Goal: Task Accomplishment & Management: Complete application form

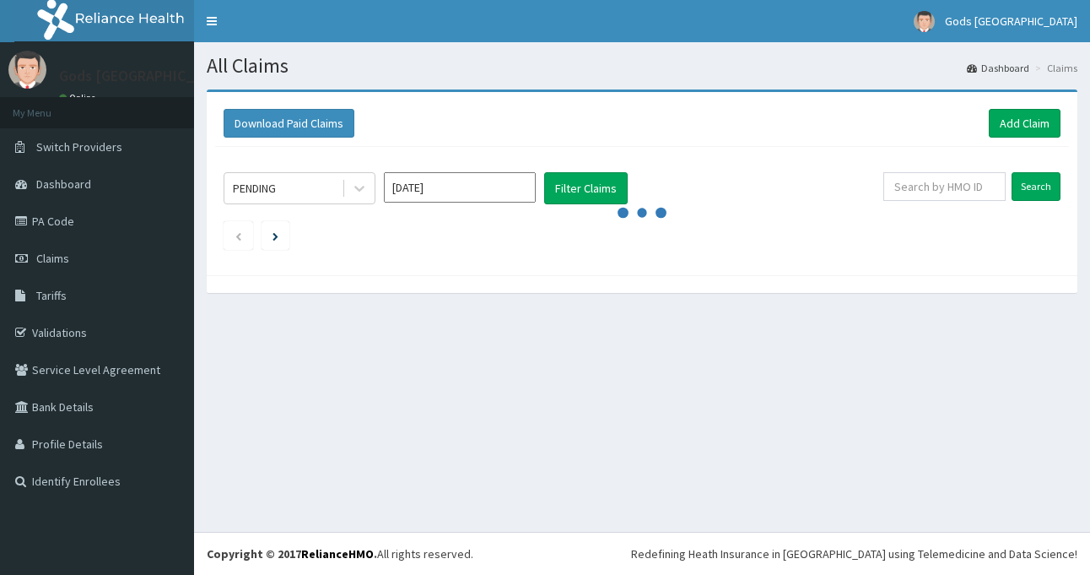
click at [734, 197] on div "PENDING [DATE] Filter Claims" at bounding box center [554, 188] width 660 height 32
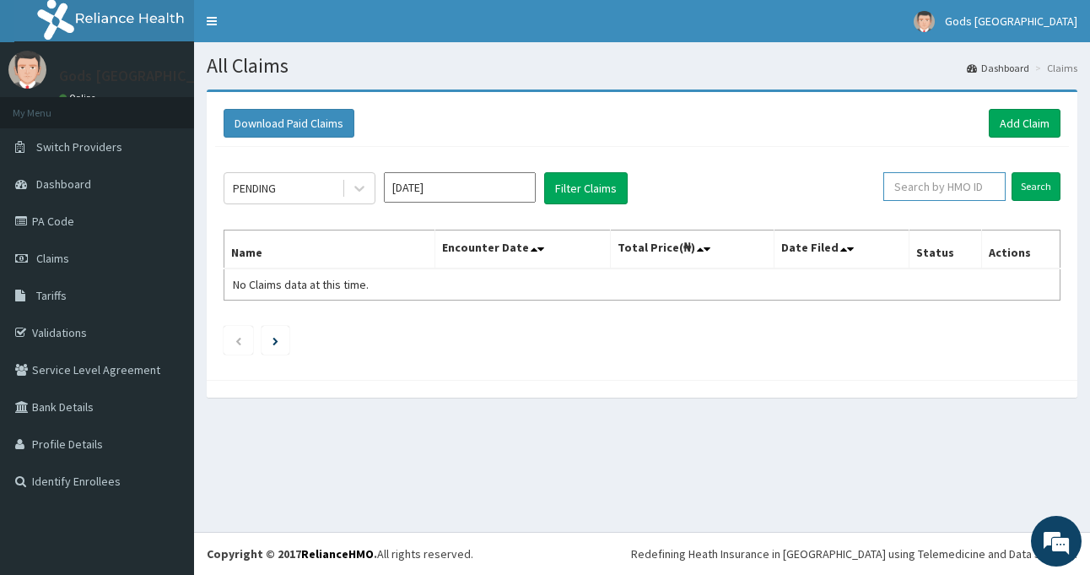
click at [948, 194] on input "text" at bounding box center [945, 186] width 122 height 29
type input "SBG/11067"
click at [1037, 184] on input "Search" at bounding box center [1036, 186] width 49 height 29
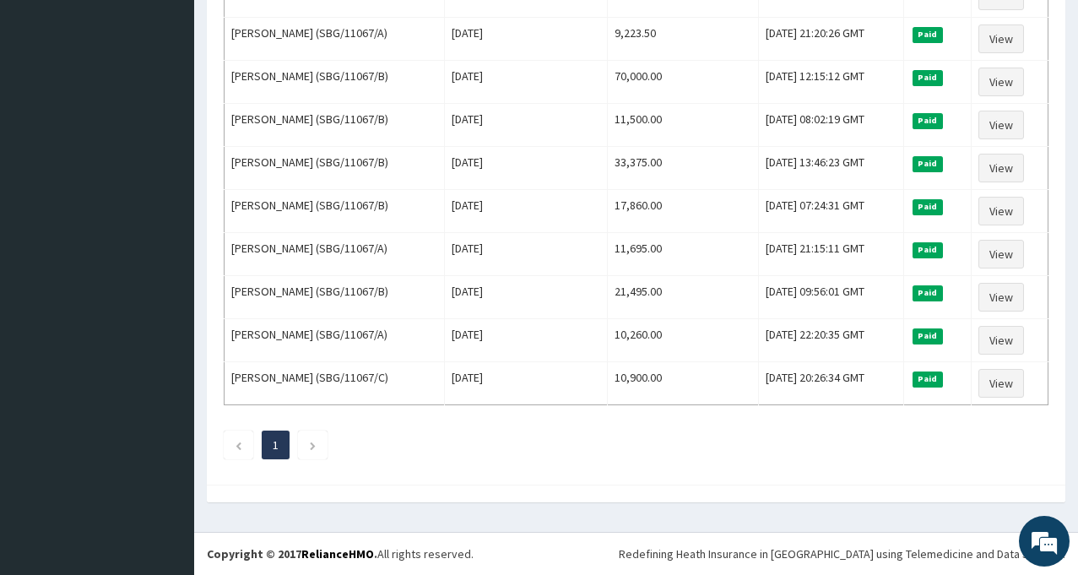
scroll to position [180, 0]
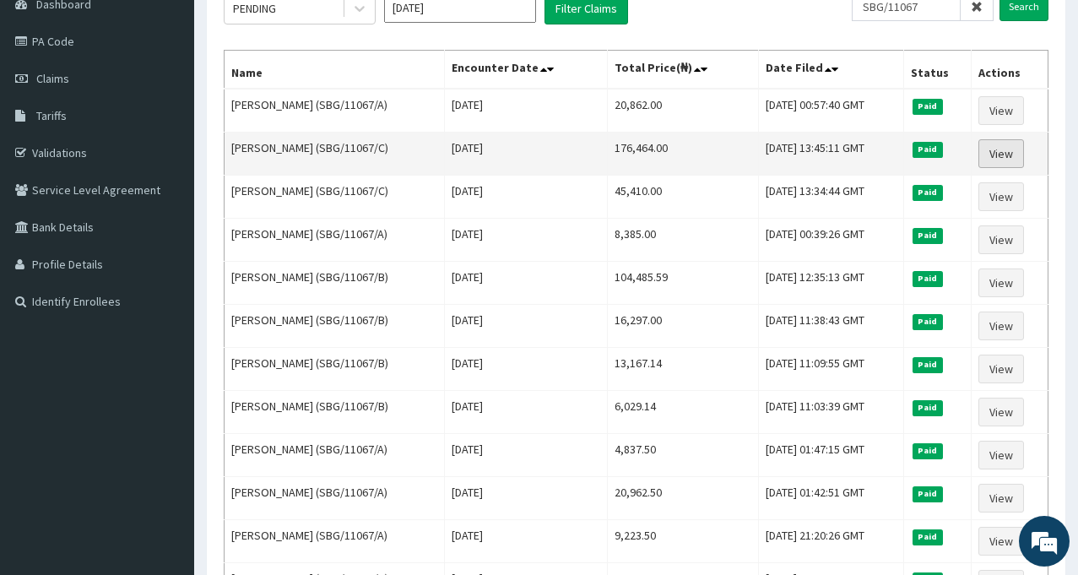
click at [1008, 152] on link "View" at bounding box center [1001, 153] width 46 height 29
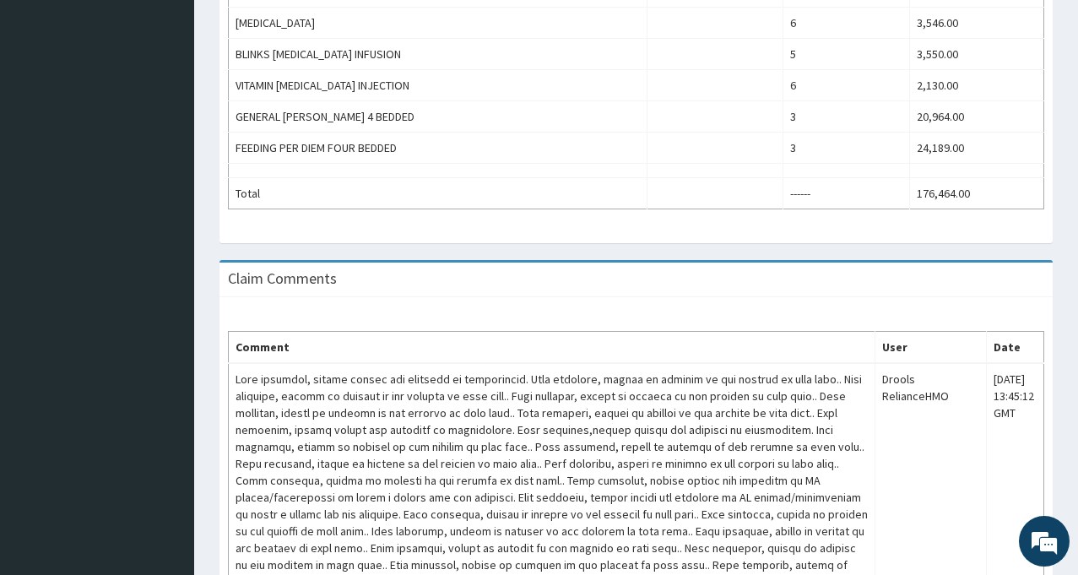
scroll to position [502, 0]
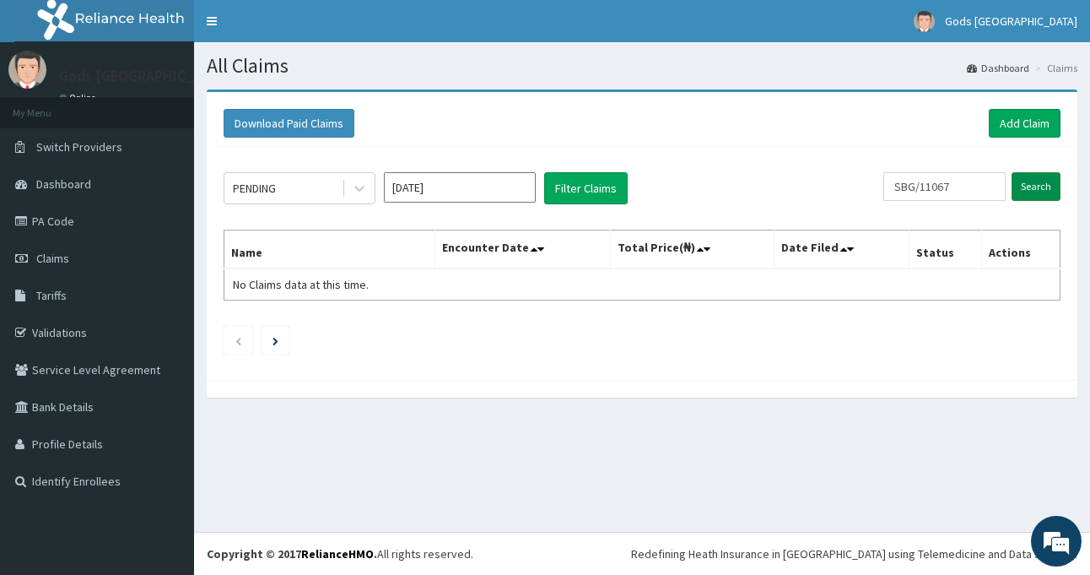
click at [1039, 189] on input "Search" at bounding box center [1036, 186] width 49 height 29
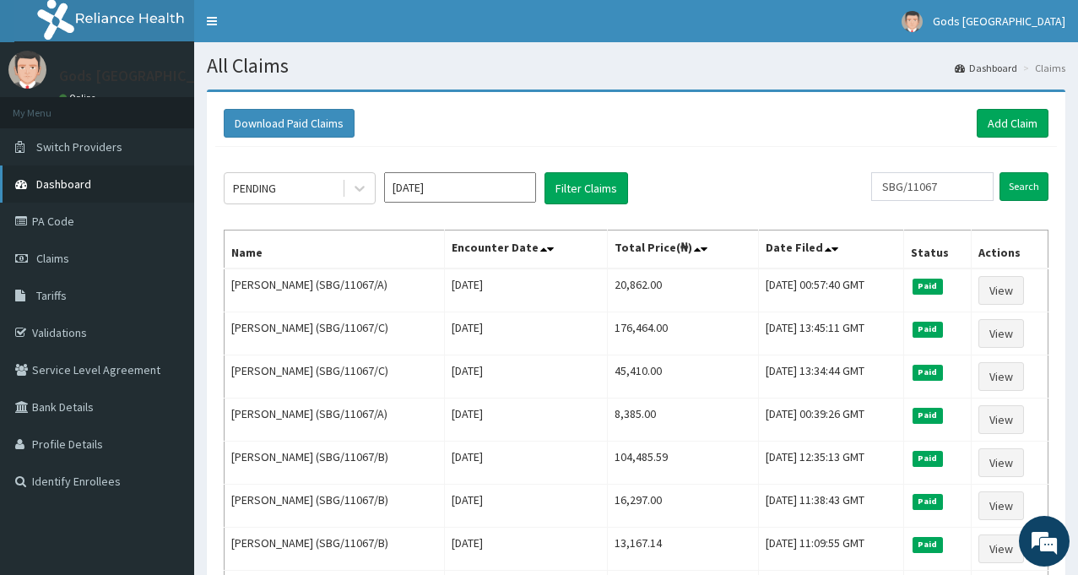
click at [68, 172] on link "Dashboard" at bounding box center [97, 183] width 194 height 37
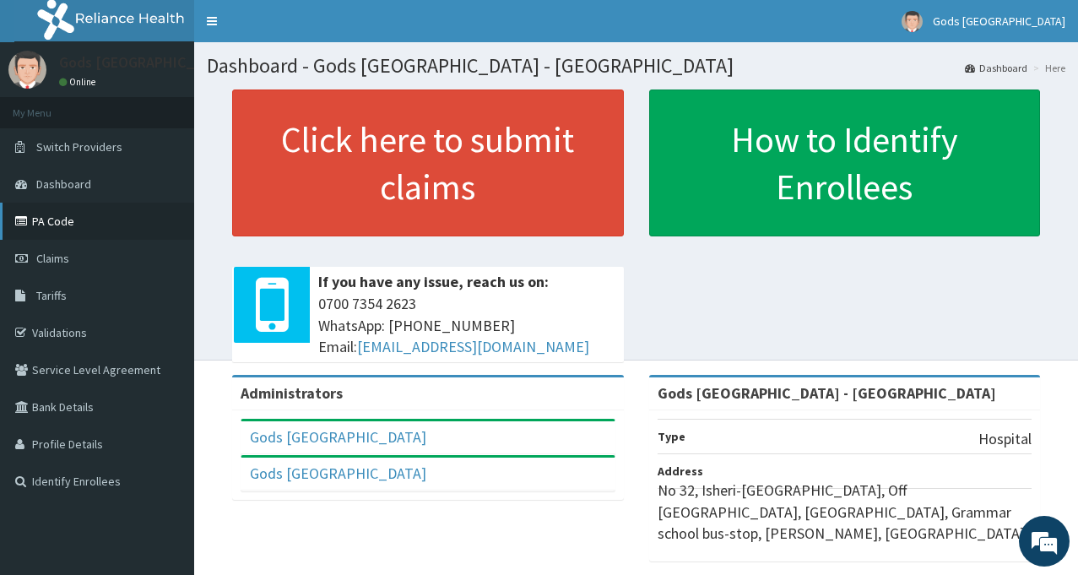
click at [55, 223] on link "PA Code" at bounding box center [97, 221] width 194 height 37
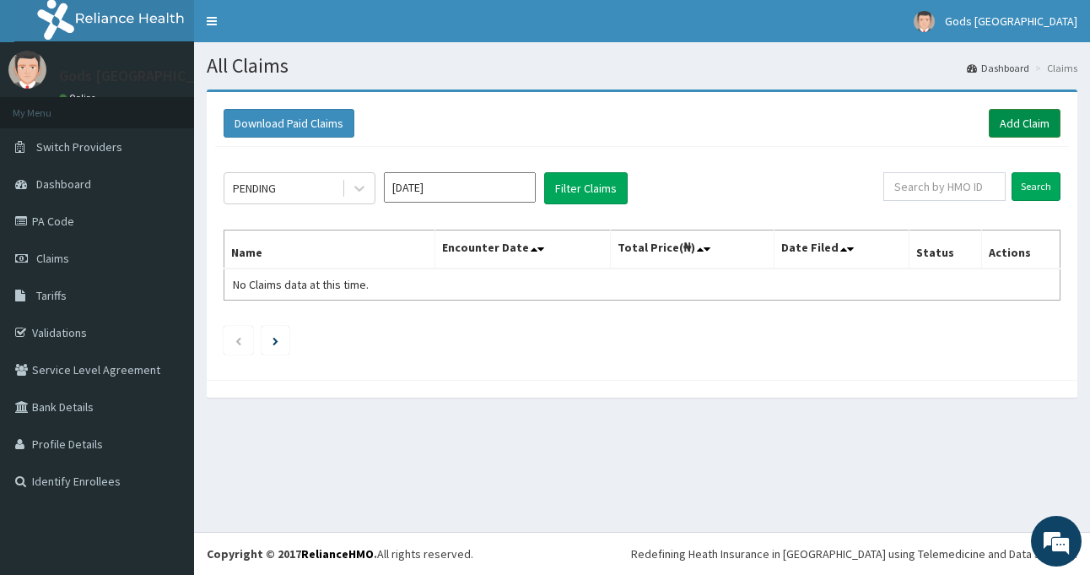
click at [1020, 126] on link "Add Claim" at bounding box center [1025, 123] width 72 height 29
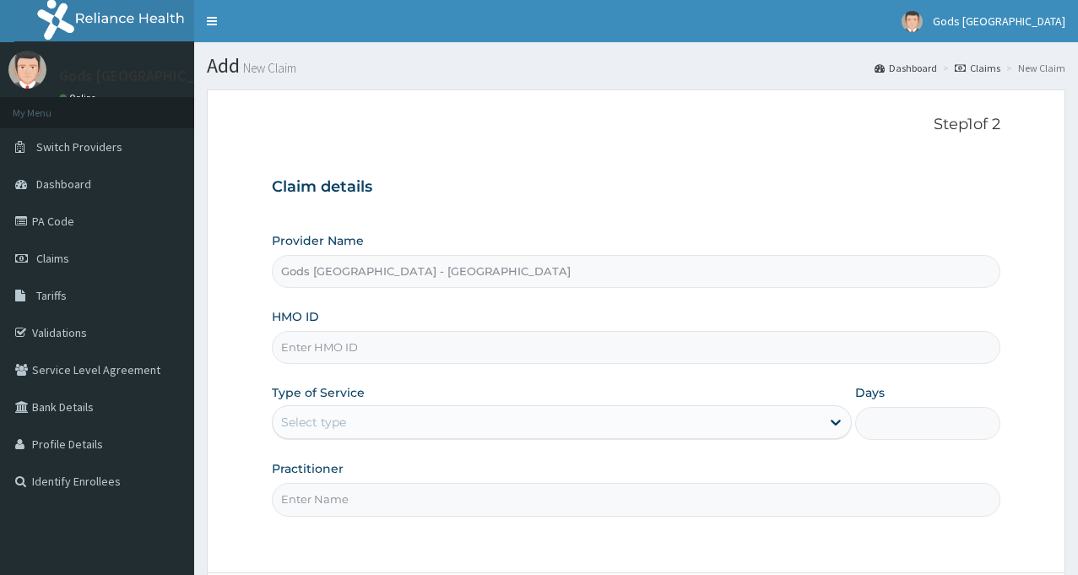
click at [508, 340] on input "HMO ID" at bounding box center [636, 347] width 728 height 33
paste input "SBG/11067/B"
type input "SBG/11067/B"
click at [419, 427] on div "Select type" at bounding box center [547, 421] width 548 height 27
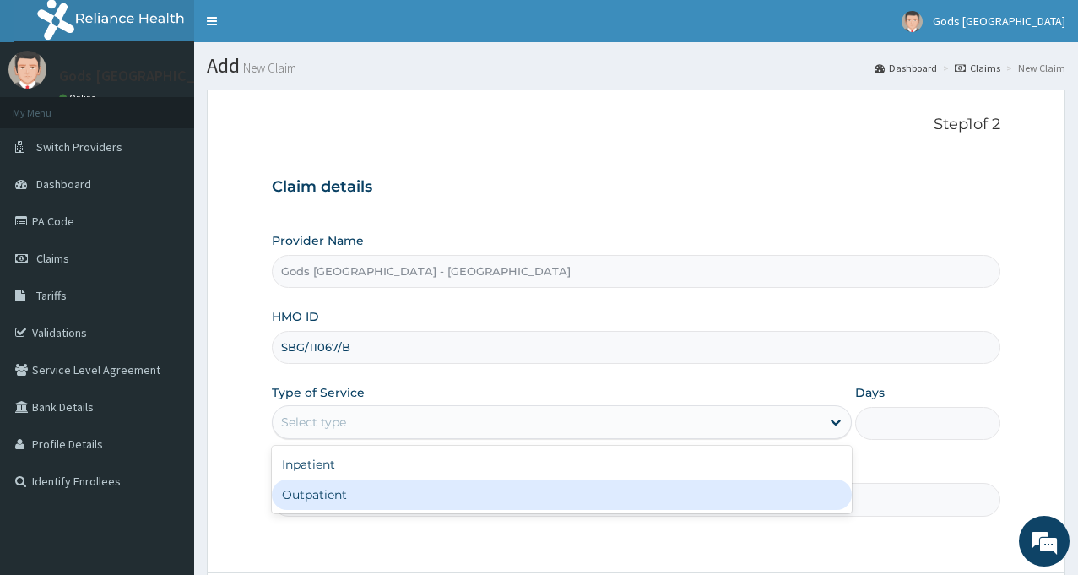
click at [402, 495] on div "Outpatient" at bounding box center [562, 494] width 580 height 30
type input "1"
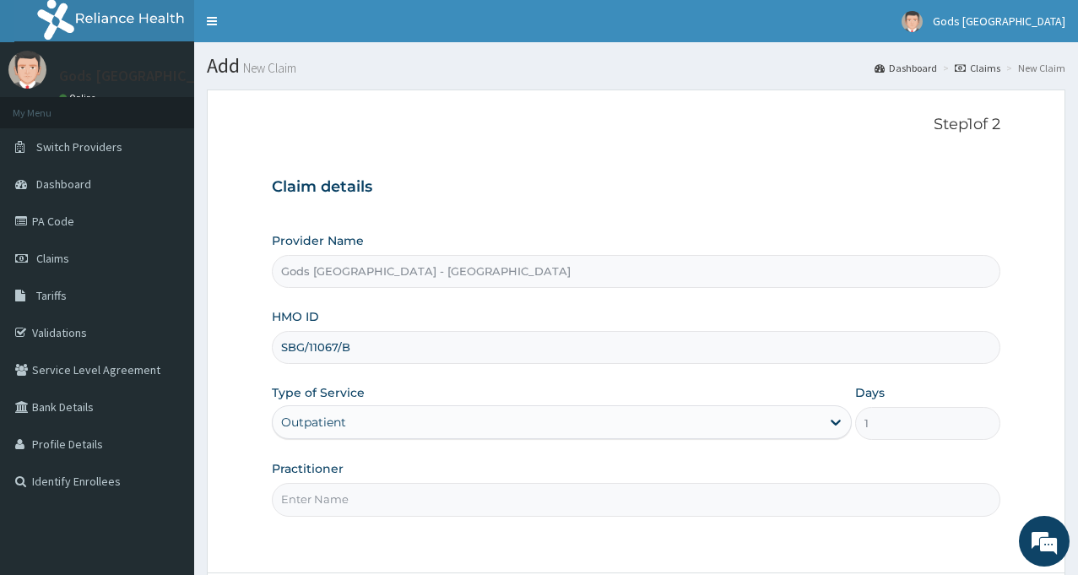
click at [449, 489] on input "Practitioner" at bounding box center [636, 499] width 728 height 33
type input "DR OPAFUNSO"
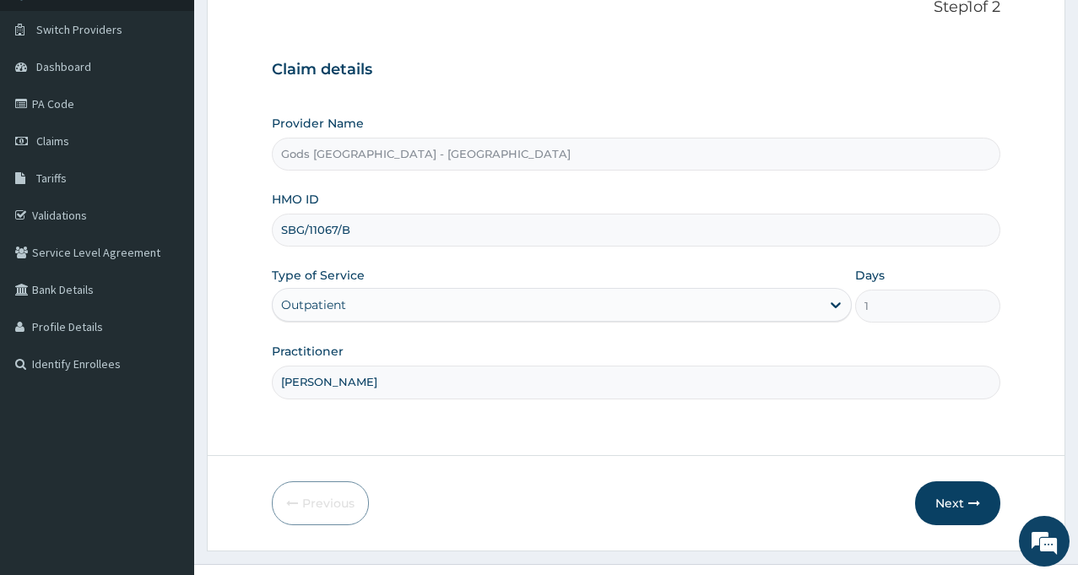
scroll to position [149, 0]
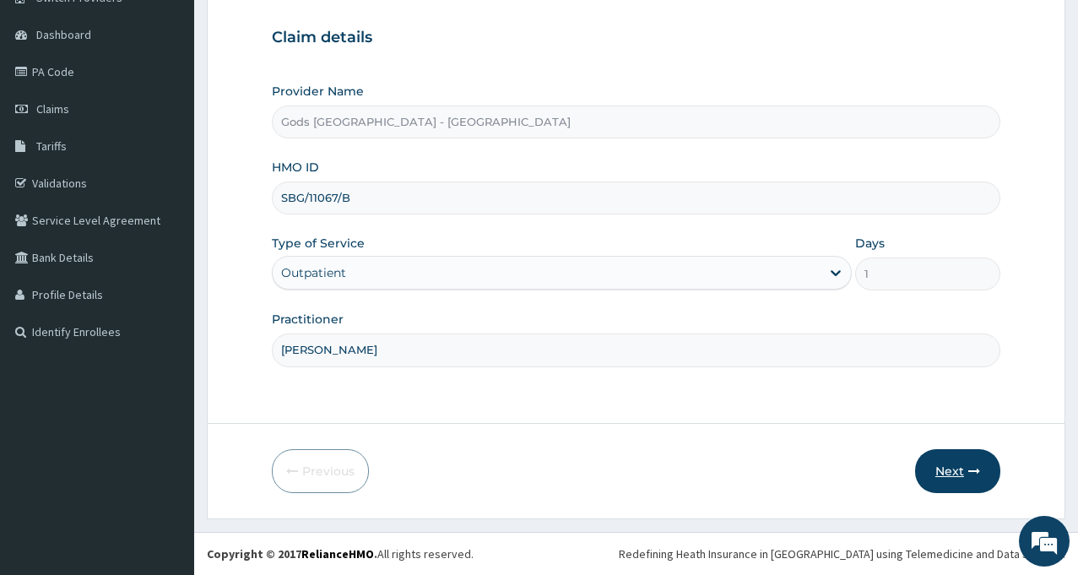
click at [952, 466] on button "Next" at bounding box center [957, 471] width 85 height 44
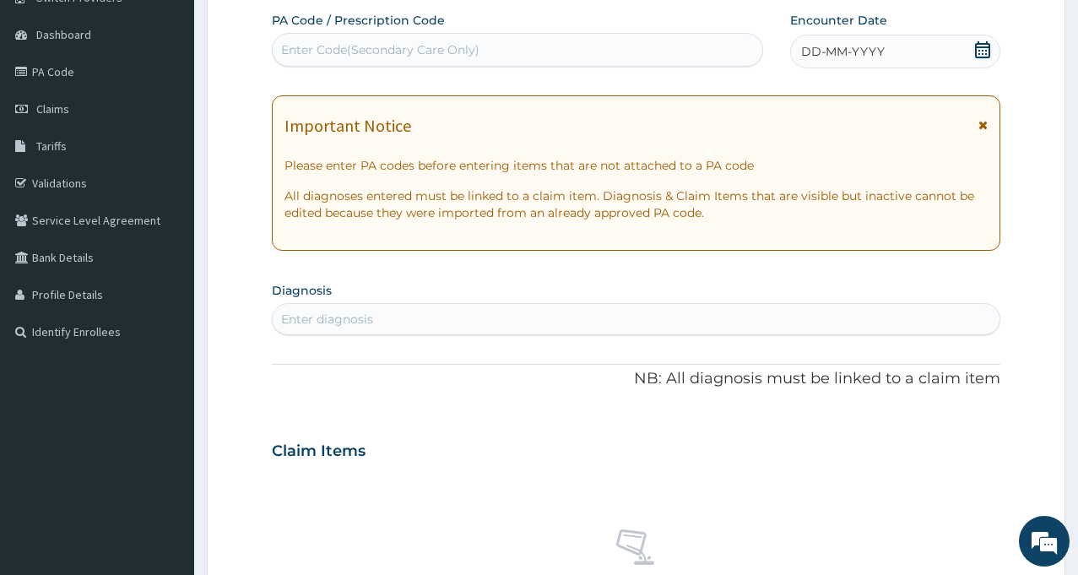
click at [614, 46] on div "Enter Code(Secondary Care Only)" at bounding box center [517, 49] width 489 height 27
type input "PA/A774FC"
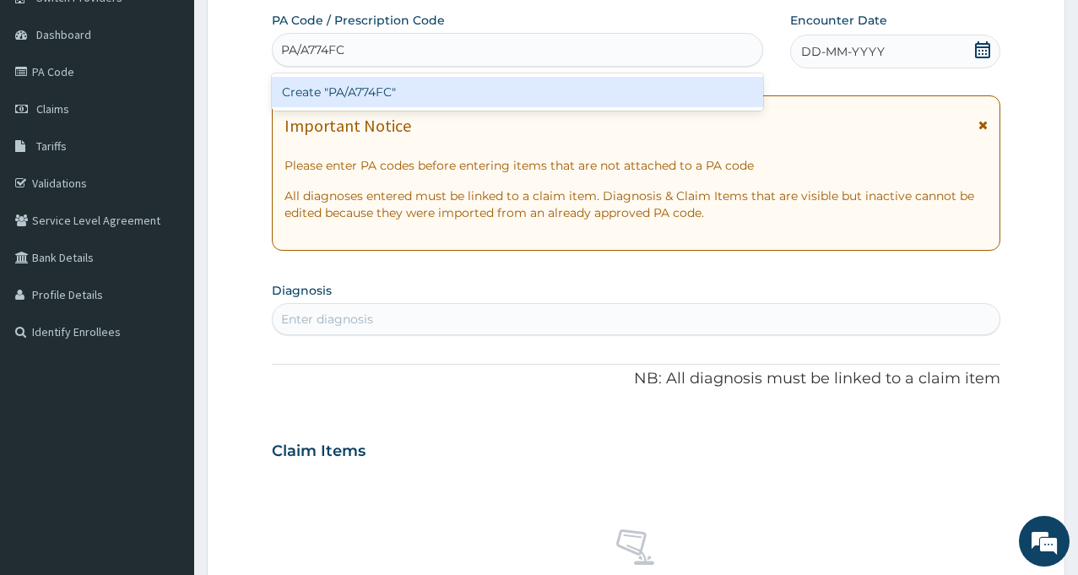
click at [379, 93] on div "Create "PA/A774FC"" at bounding box center [517, 92] width 491 height 30
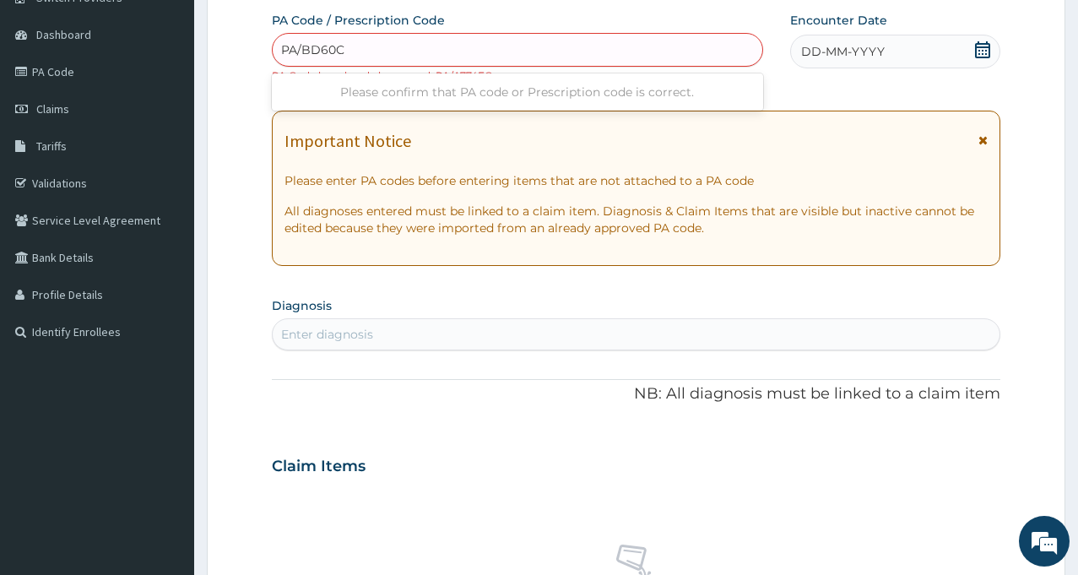
type input "PA/BD60CC"
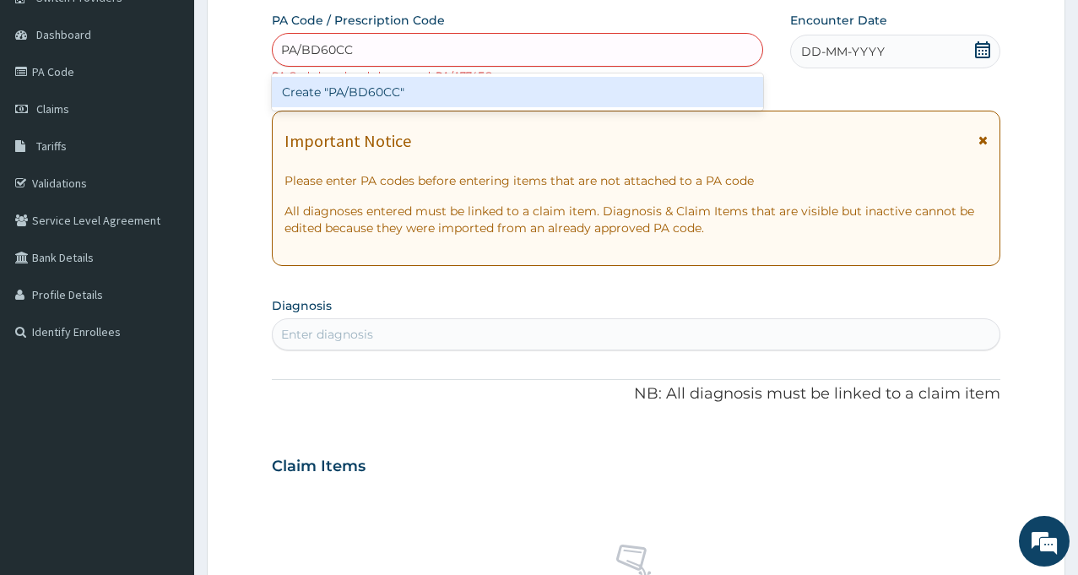
click at [381, 89] on div "Create "PA/BD60CC"" at bounding box center [517, 92] width 491 height 30
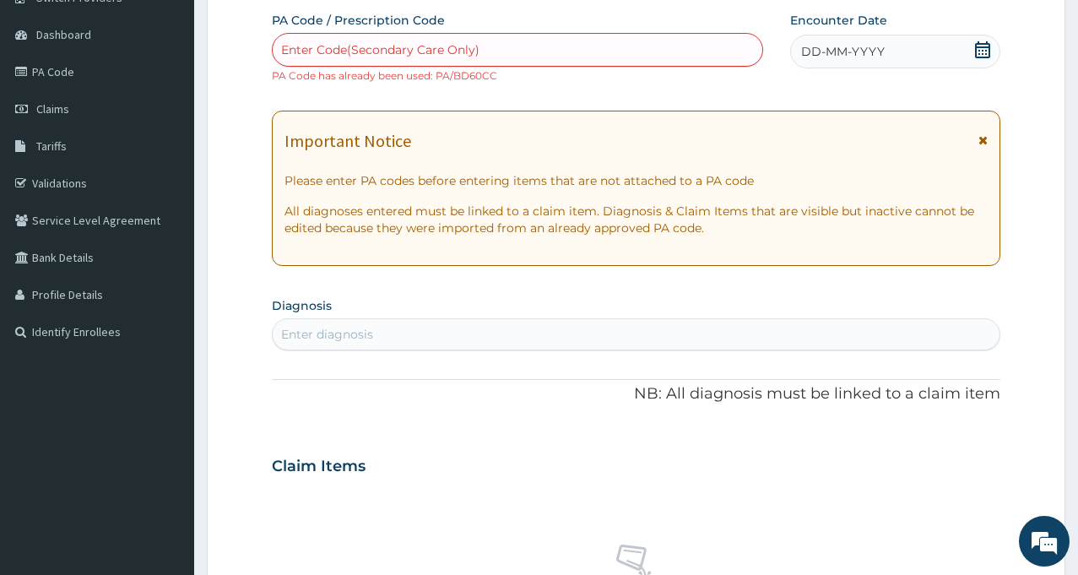
click at [383, 43] on div "Enter Code(Secondary Care Only)" at bounding box center [380, 49] width 198 height 17
type input "PA/6E488D"
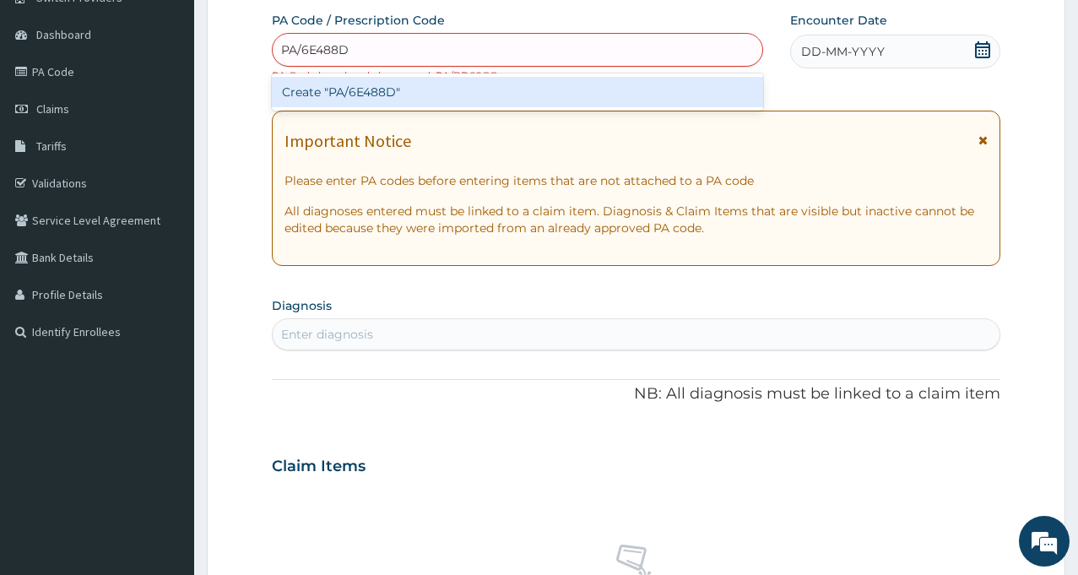
click at [365, 92] on div "Create "PA/6E488D"" at bounding box center [517, 92] width 491 height 30
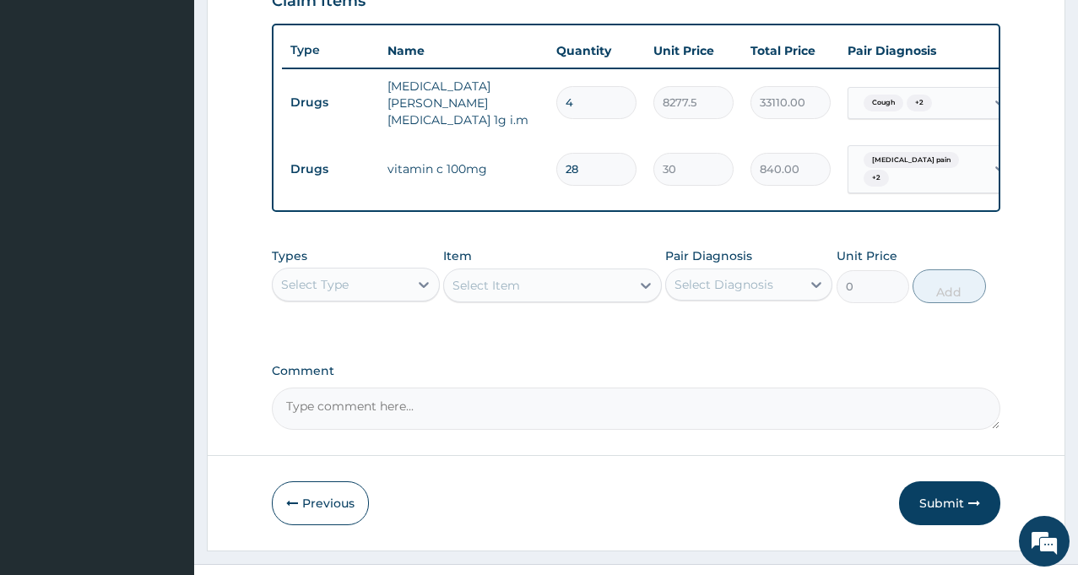
scroll to position [640, 0]
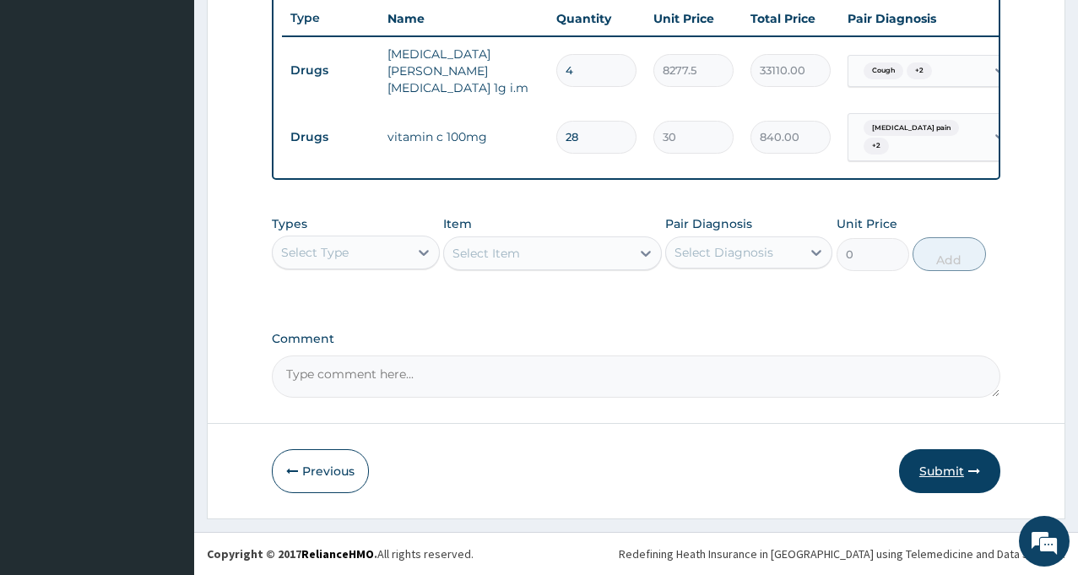
click at [950, 468] on button "Submit" at bounding box center [949, 471] width 101 height 44
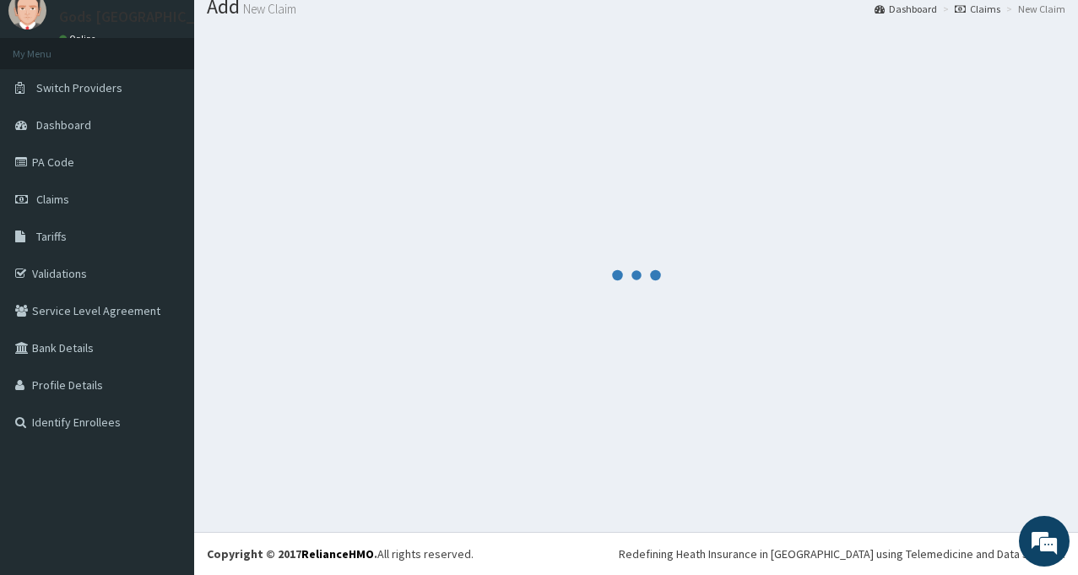
click at [950, 468] on div at bounding box center [636, 274] width 858 height 489
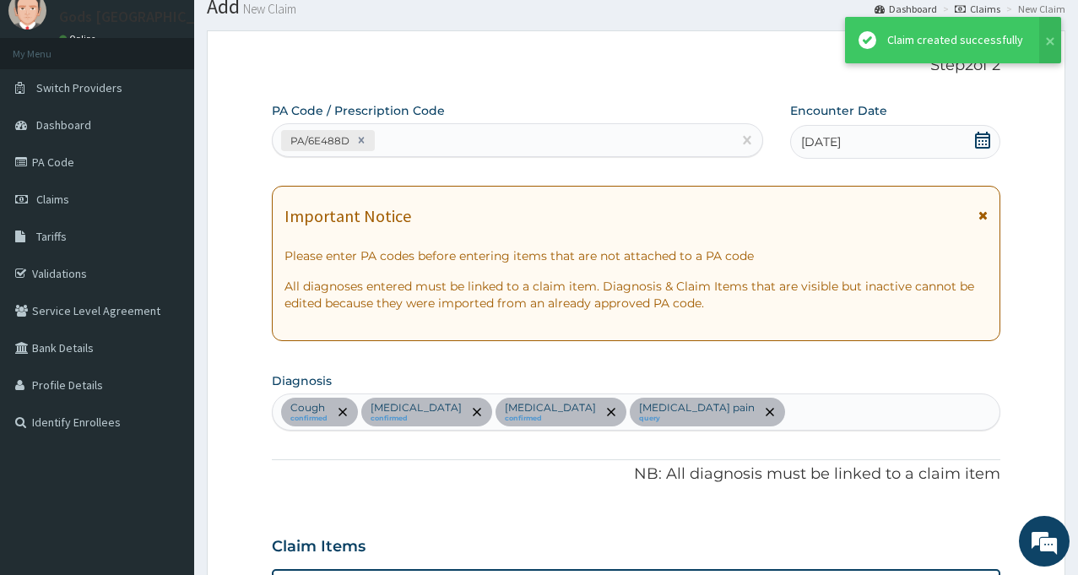
scroll to position [640, 0]
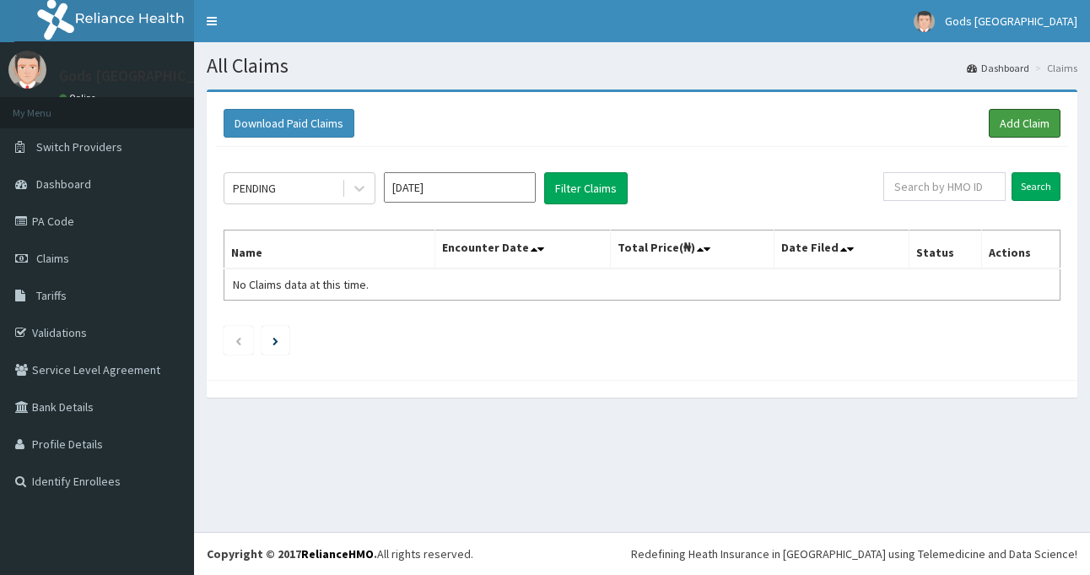
click at [1030, 130] on link "Add Claim" at bounding box center [1025, 123] width 72 height 29
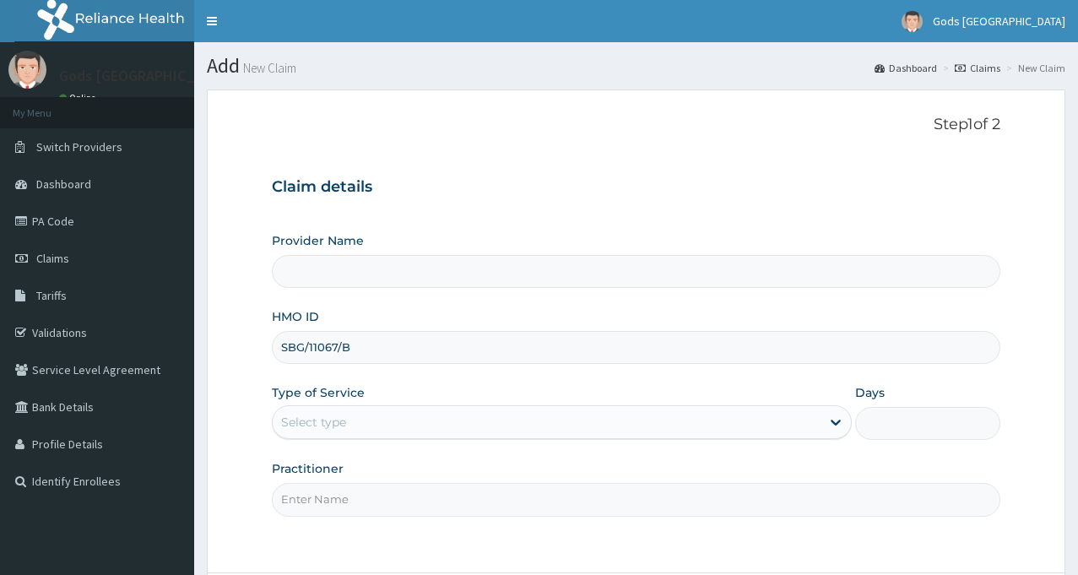
type input "Gods Apple city Hospital - Ojodu"
type input "SBG/11067/B"
click at [351, 414] on div "Select type" at bounding box center [547, 421] width 548 height 27
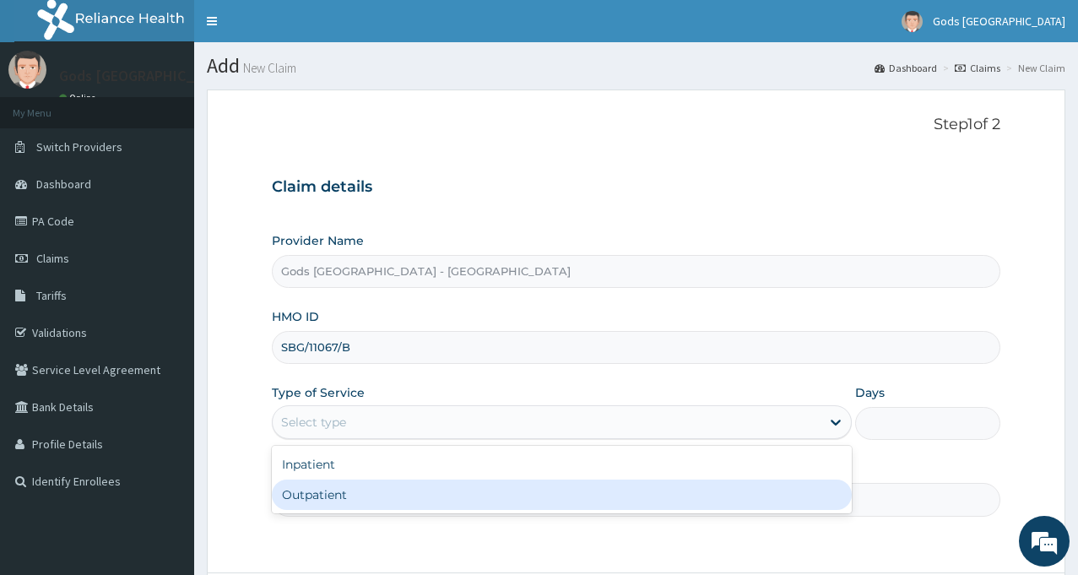
click at [337, 500] on div "Outpatient" at bounding box center [562, 494] width 580 height 30
type input "1"
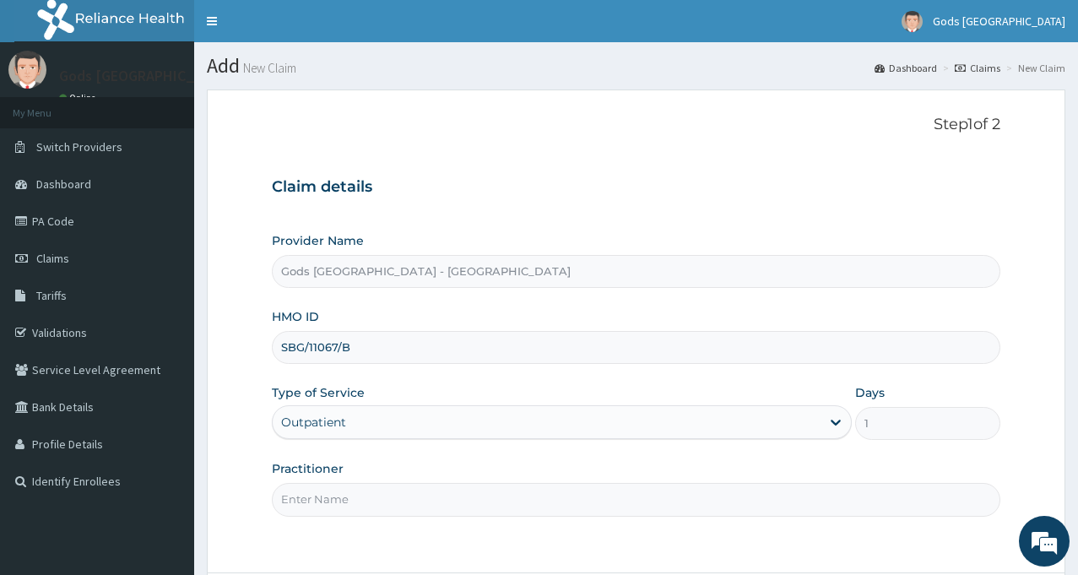
click at [597, 495] on input "Practitioner" at bounding box center [636, 499] width 728 height 33
type input "DR AJAKAYE"
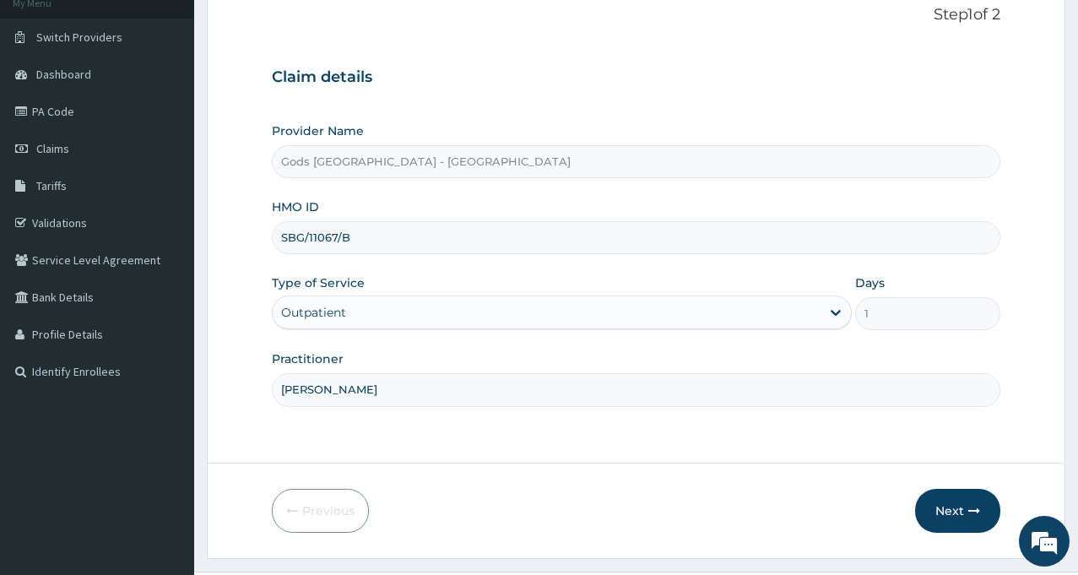
scroll to position [149, 0]
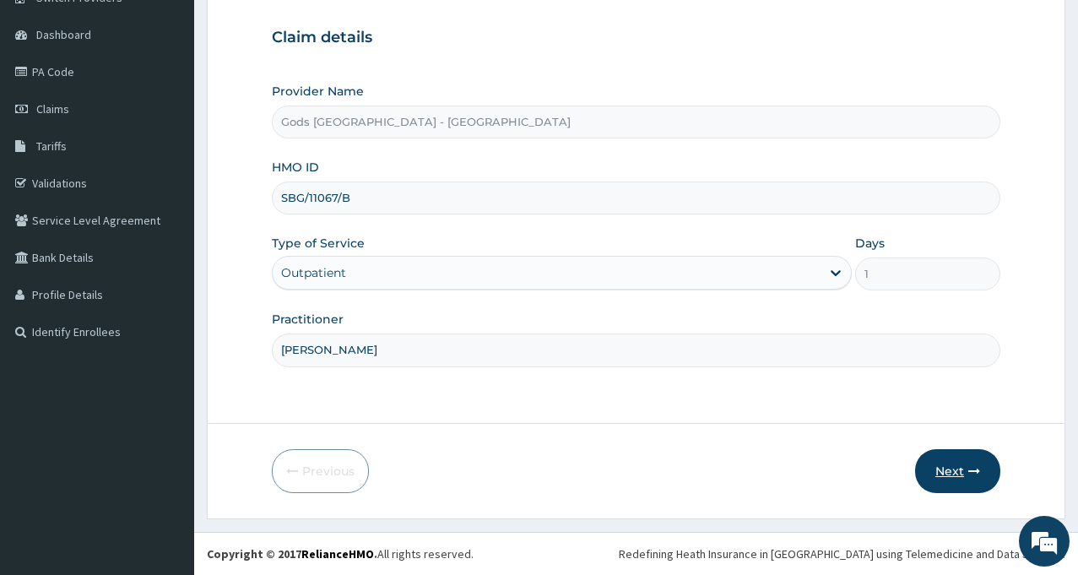
click at [963, 477] on button "Next" at bounding box center [957, 471] width 85 height 44
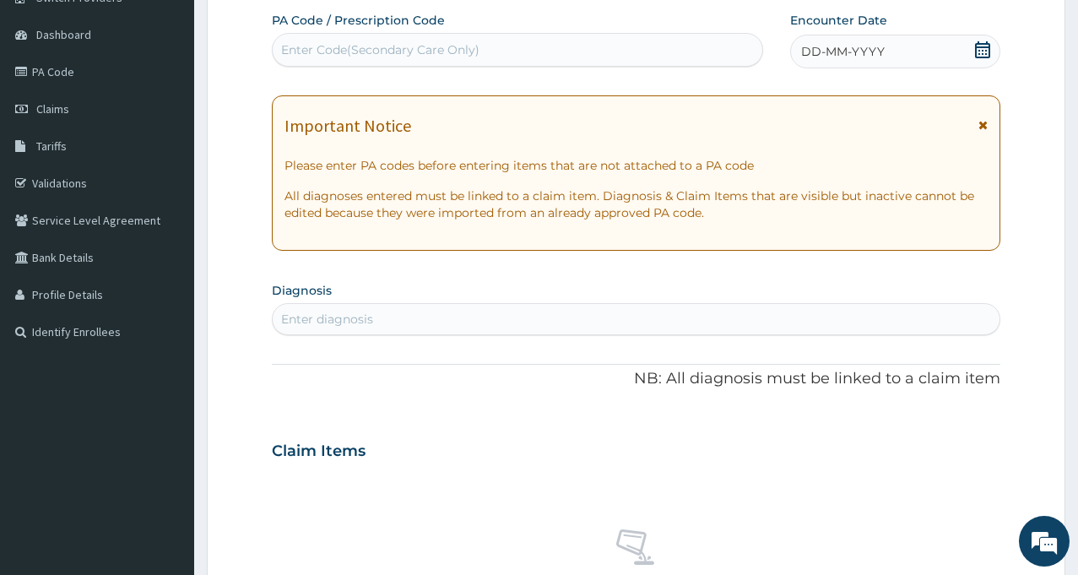
scroll to position [0, 0]
click at [616, 48] on div "Enter Code(Secondary Care Only)" at bounding box center [517, 49] width 489 height 27
type input "PA/D2C201"
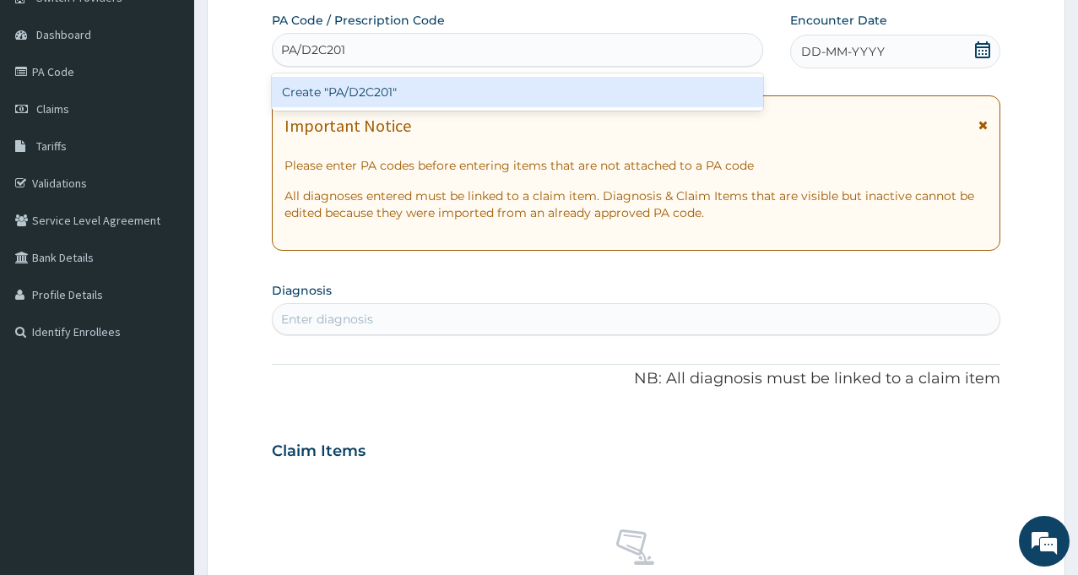
click at [354, 96] on div "Create "PA/D2C201"" at bounding box center [517, 92] width 491 height 30
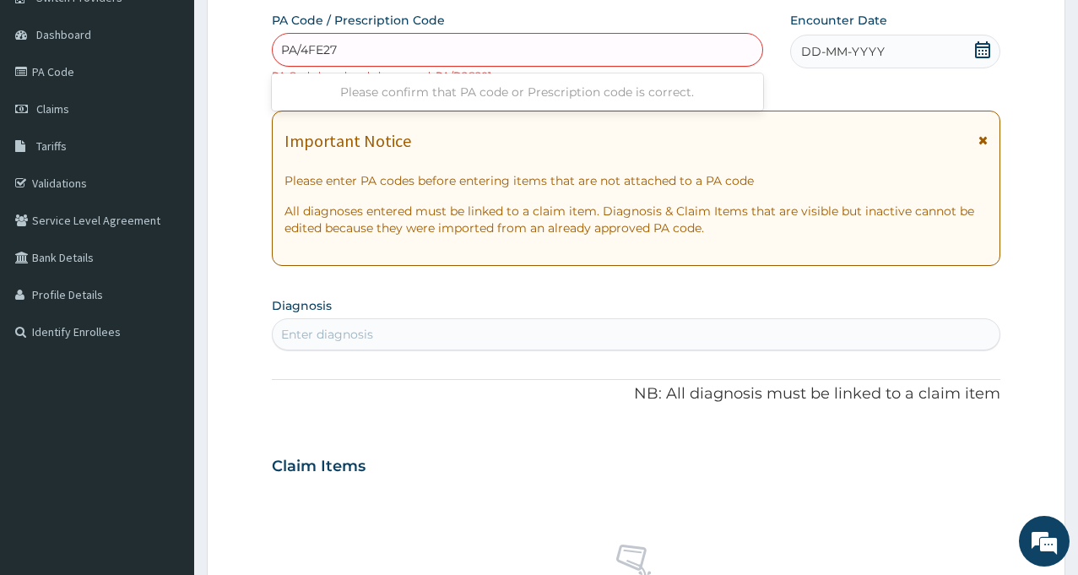
type input "PA/4FE276"
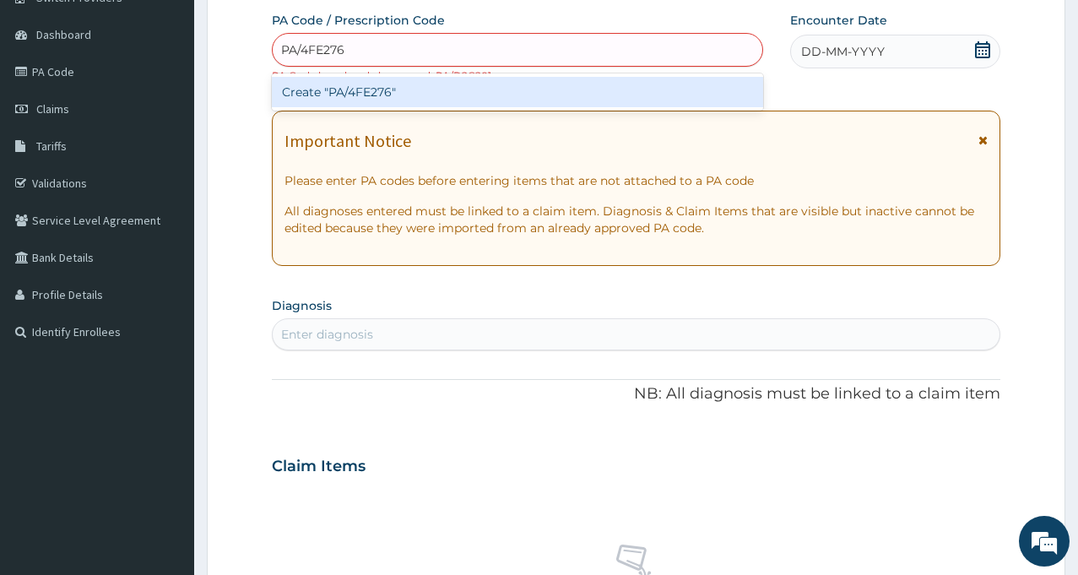
click at [377, 91] on div "Create "PA/4FE276"" at bounding box center [517, 92] width 491 height 30
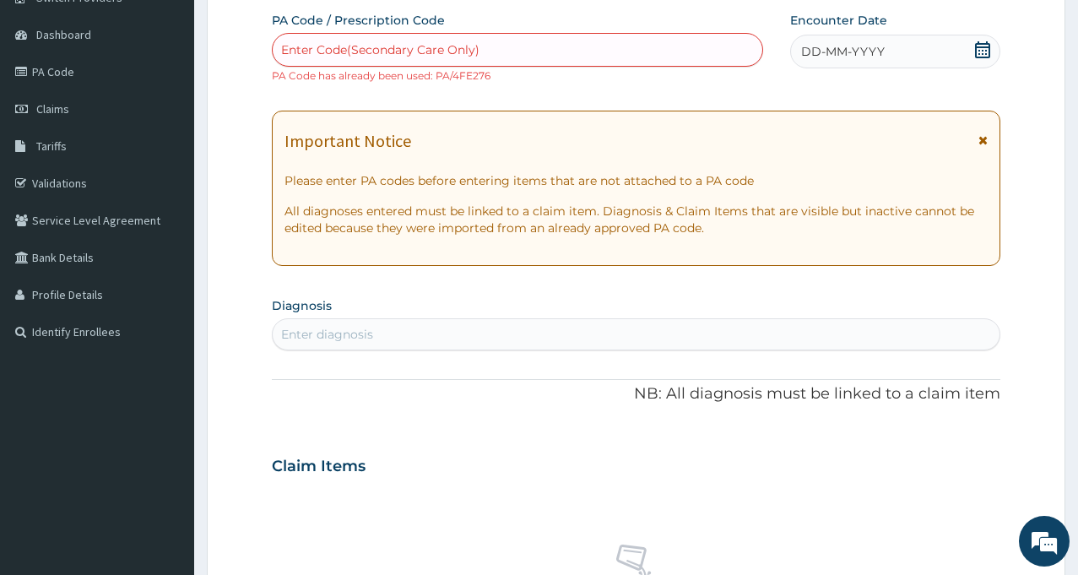
click at [356, 56] on div "Enter Code(Secondary Care Only)" at bounding box center [380, 49] width 198 height 17
type input "PA/C9CESA"
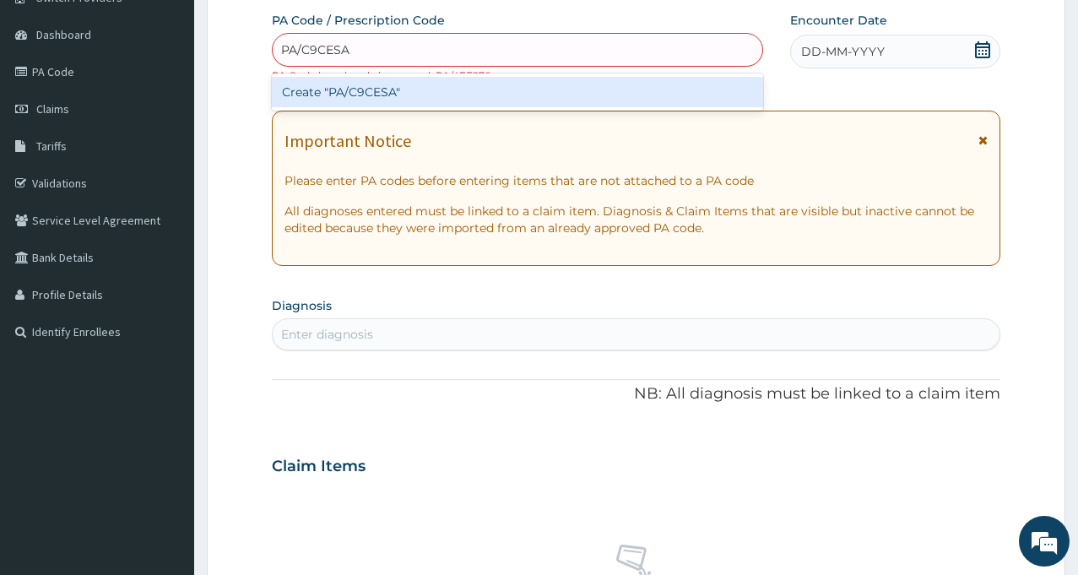
click at [352, 91] on div "Create "PA/C9CESA"" at bounding box center [517, 92] width 491 height 30
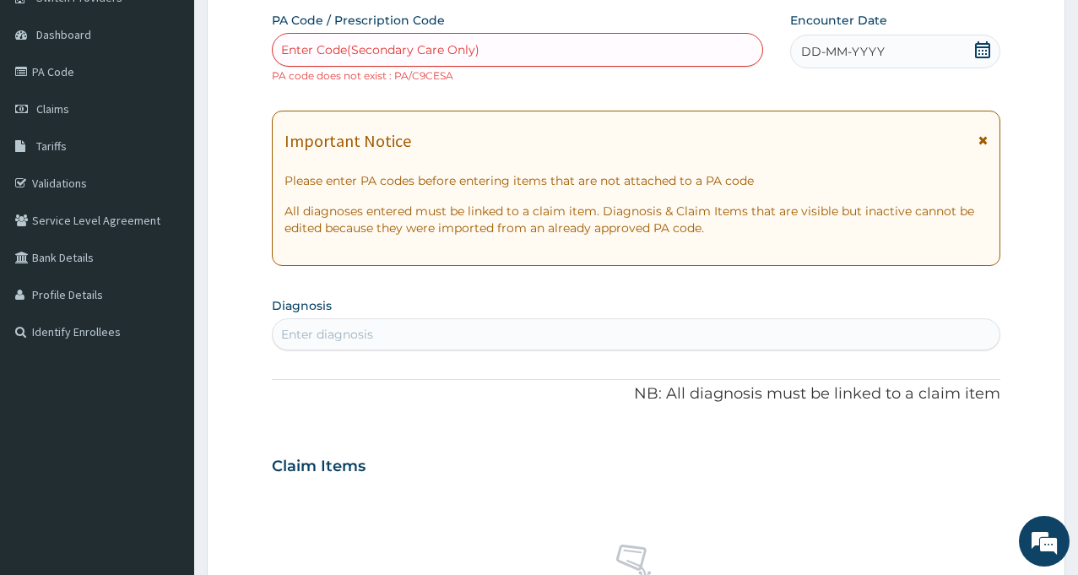
click at [387, 42] on div "Enter Code(Secondary Care Only)" at bounding box center [380, 49] width 198 height 17
type input "C"
type input "PA/CQCESA"
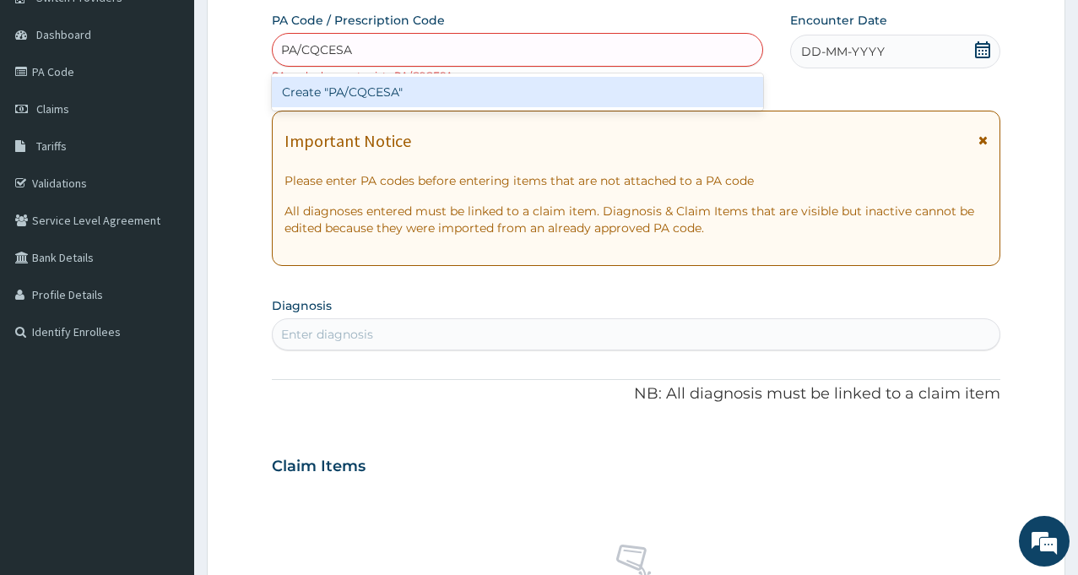
click at [351, 89] on div "Create "PA/CQCESA"" at bounding box center [517, 92] width 491 height 30
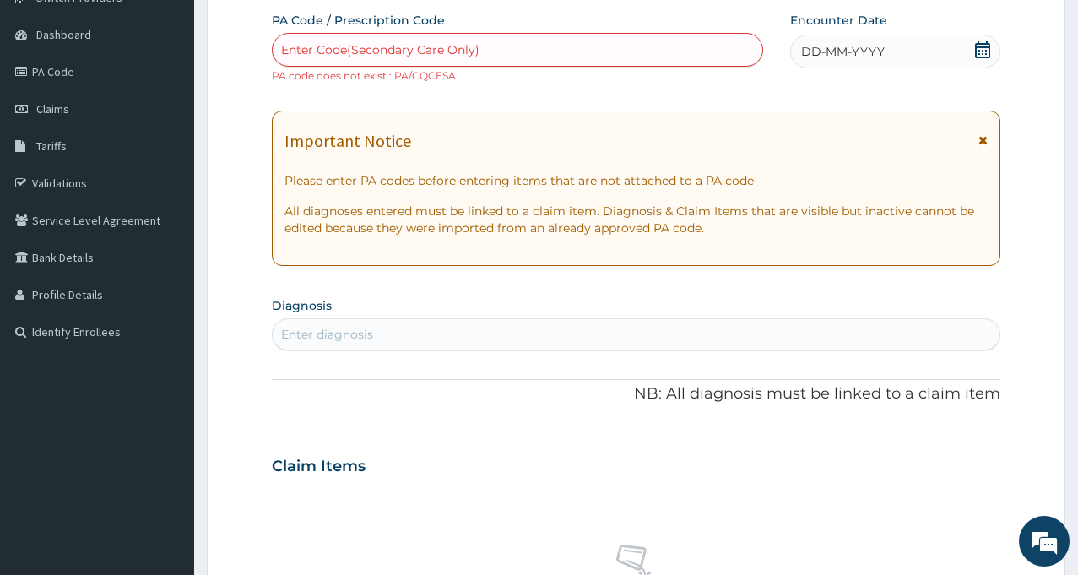
click at [457, 48] on div "Enter Code(Secondary Care Only)" at bounding box center [380, 49] width 198 height 17
paste input "PA/C9CE5A"
type input "PA/C9CE5A"
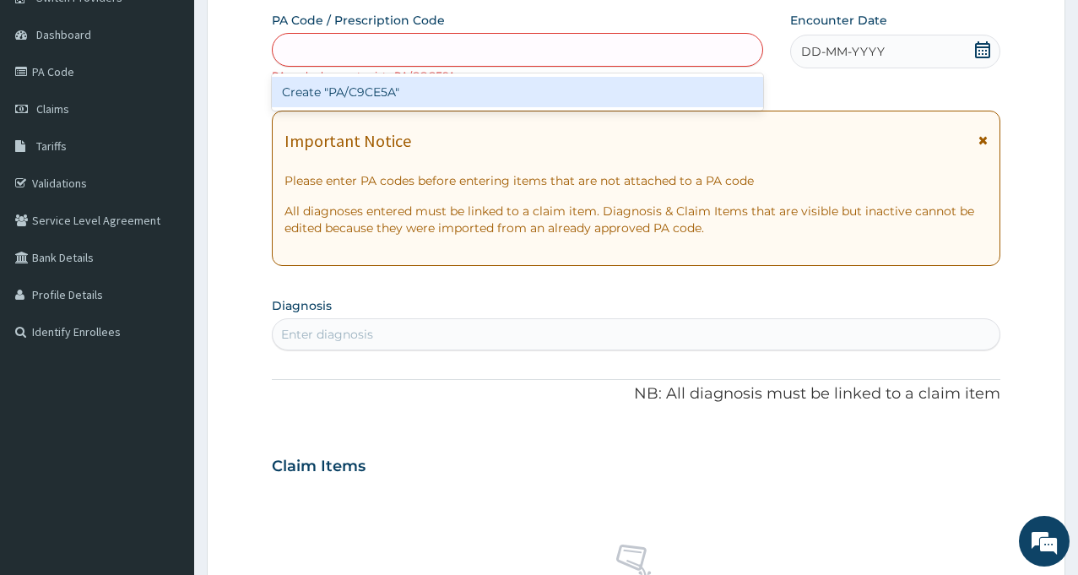
click at [457, 48] on div "PA/C9CE5A" at bounding box center [517, 49] width 489 height 27
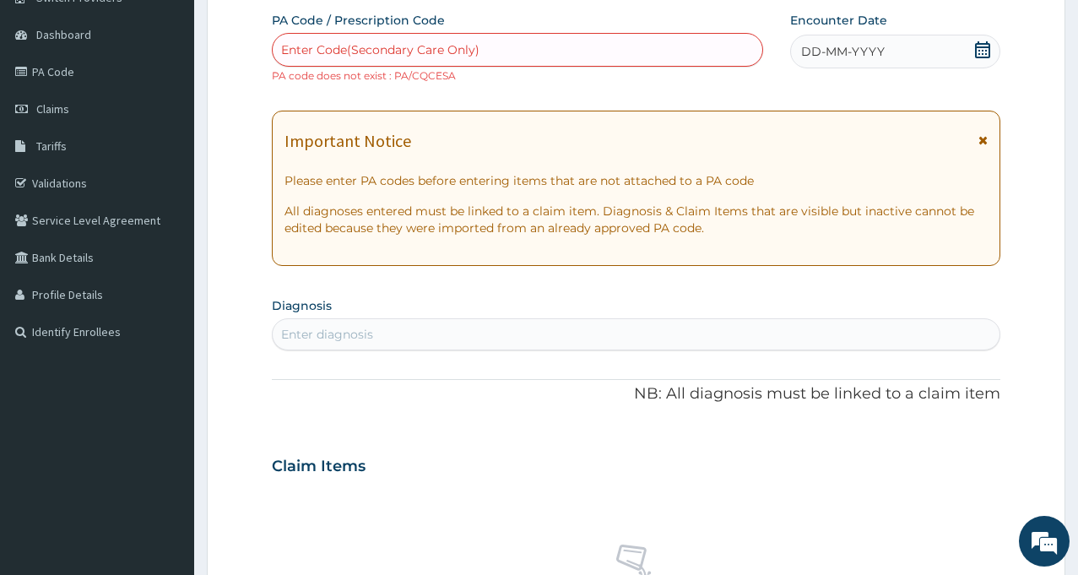
paste input "PA/C9CE5A"
type input "PA/C9CE5A"
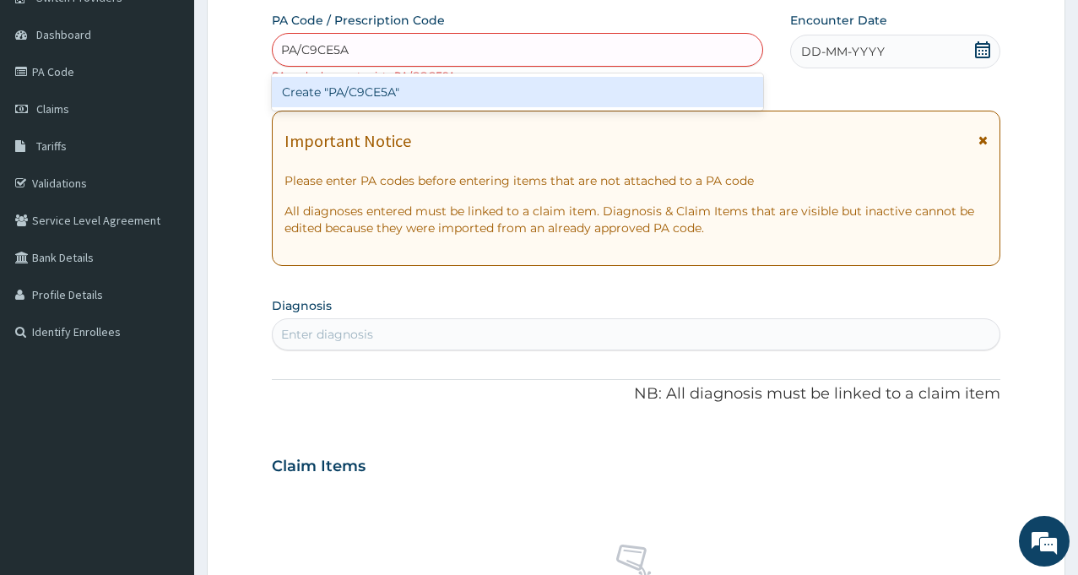
click at [359, 103] on div "Create "PA/C9CE5A"" at bounding box center [517, 92] width 491 height 30
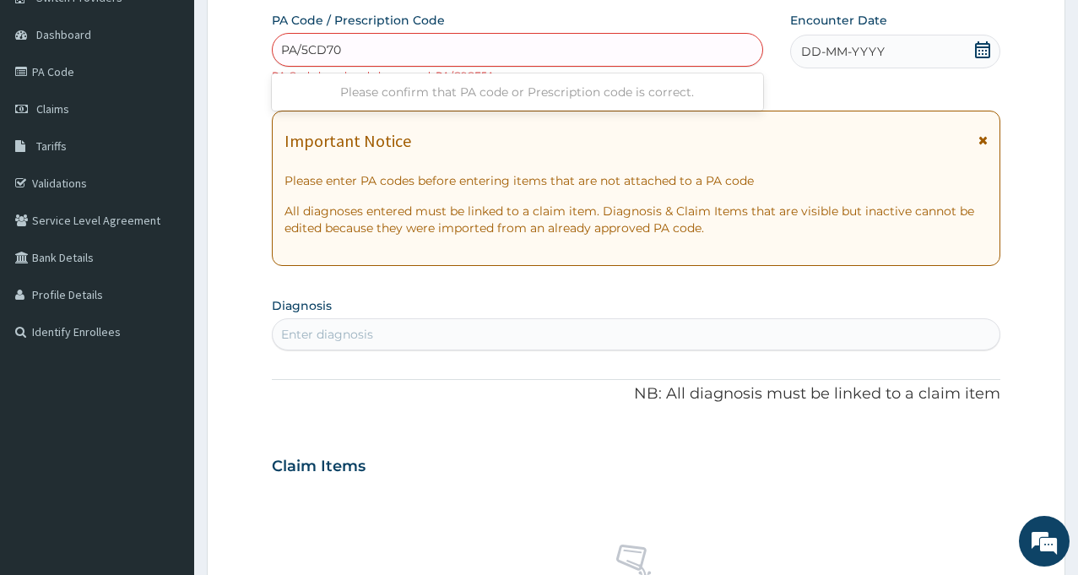
type input "PA/5CD706"
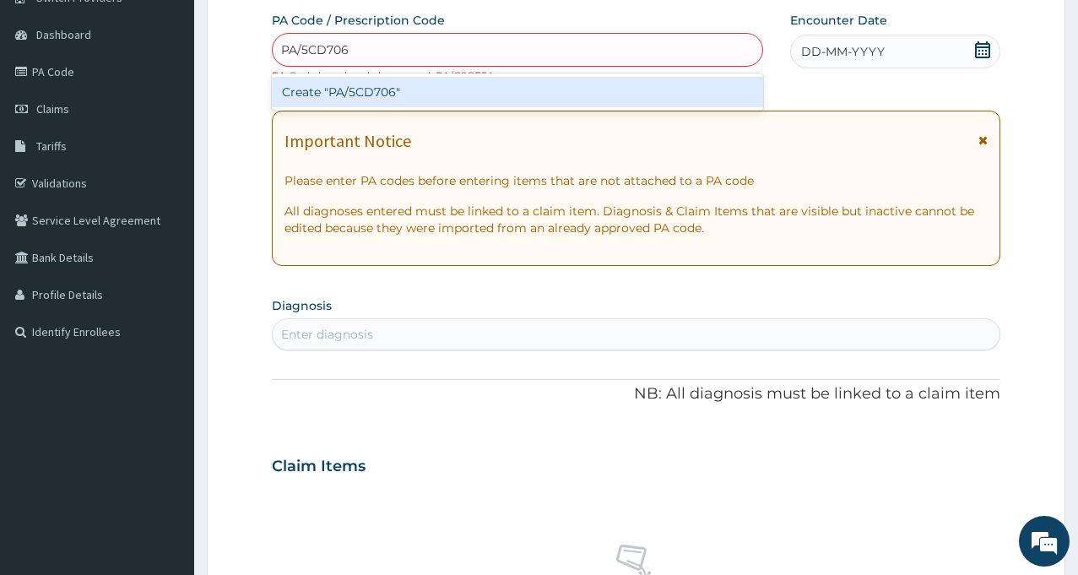
click at [355, 95] on div "Create "PA/5CD706"" at bounding box center [517, 92] width 491 height 30
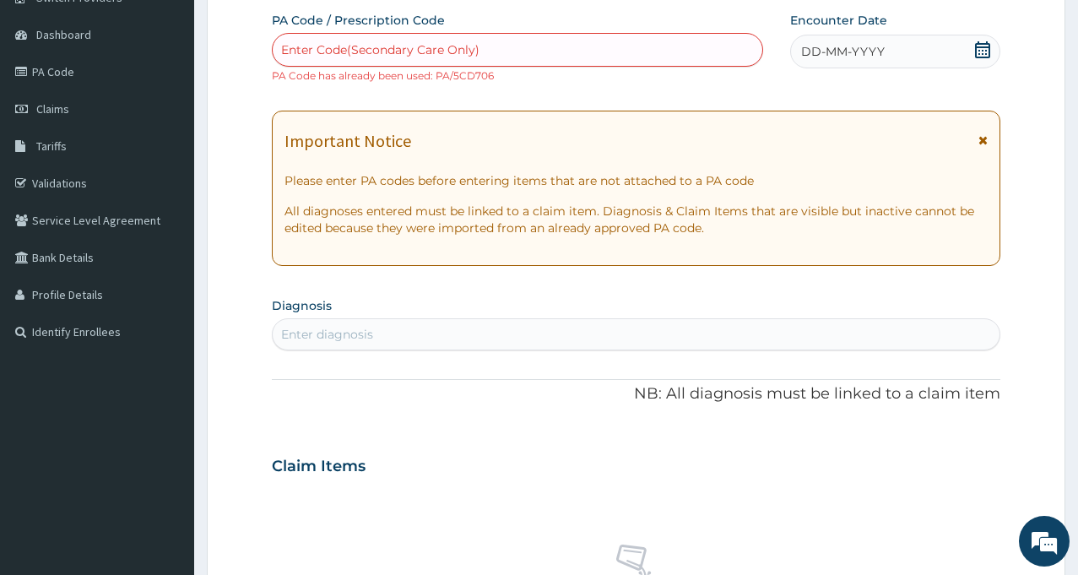
click at [343, 50] on div "Enter Code(Secondary Care Only)" at bounding box center [380, 49] width 198 height 17
type input "PA/48DFA9"
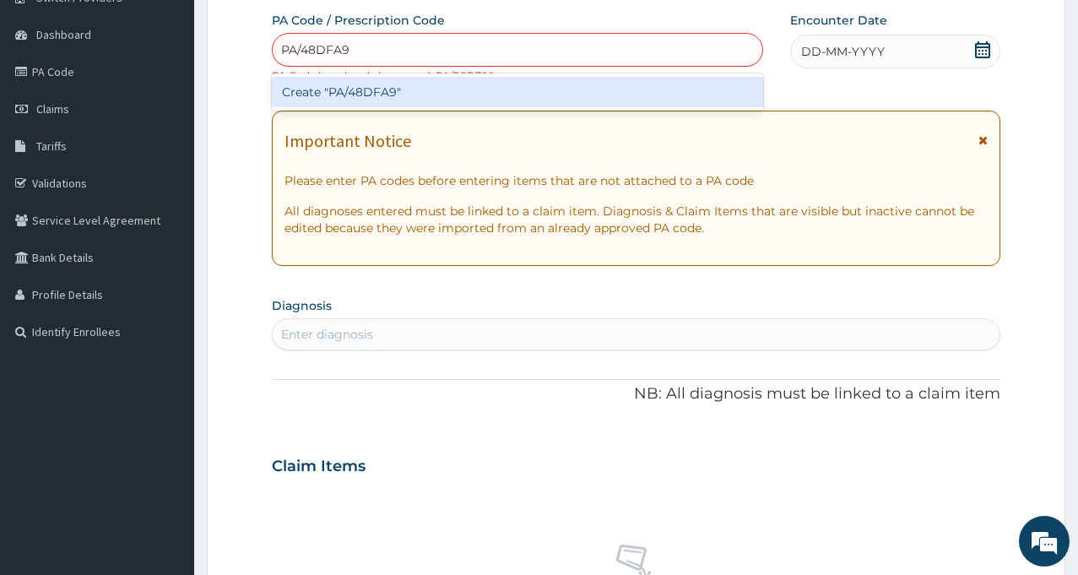
click at [365, 93] on div "Create "PA/48DFA9"" at bounding box center [517, 92] width 491 height 30
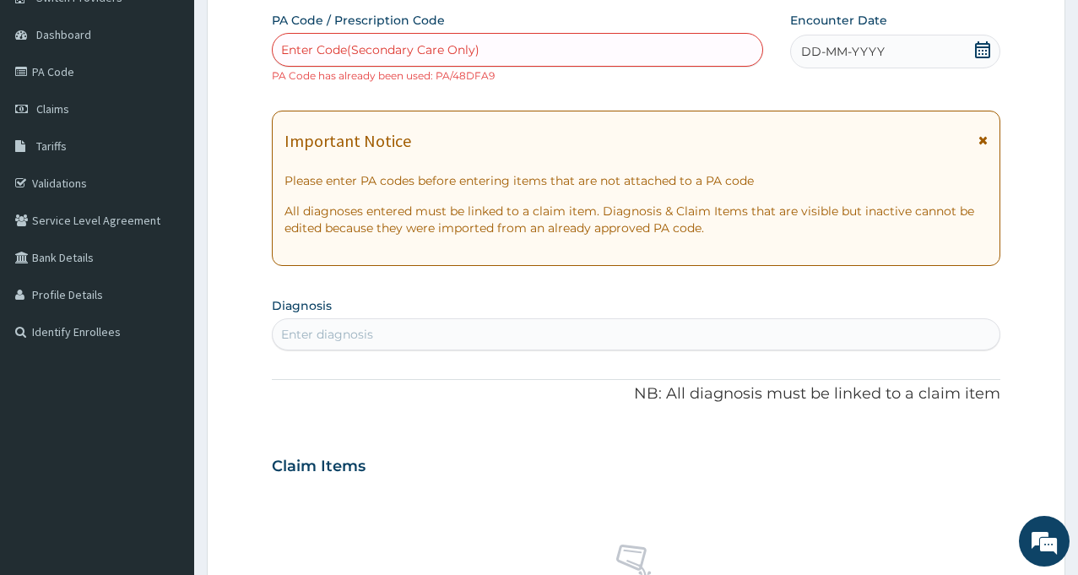
click at [395, 44] on div "Enter Code(Secondary Care Only)" at bounding box center [380, 49] width 198 height 17
type input "PA/9E05BC"
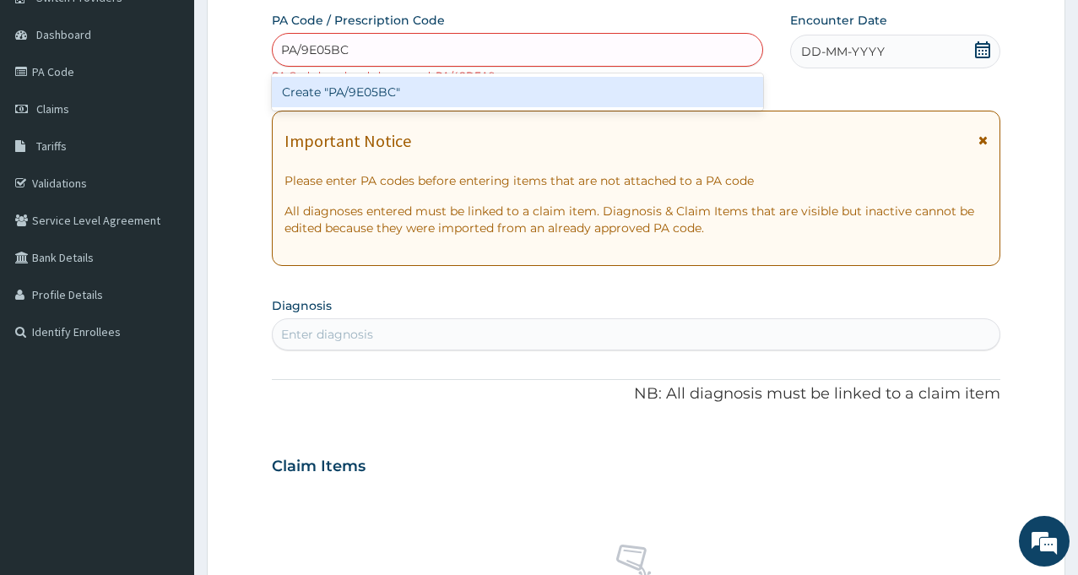
click at [385, 90] on div "Create "PA/9E05BC"" at bounding box center [517, 92] width 491 height 30
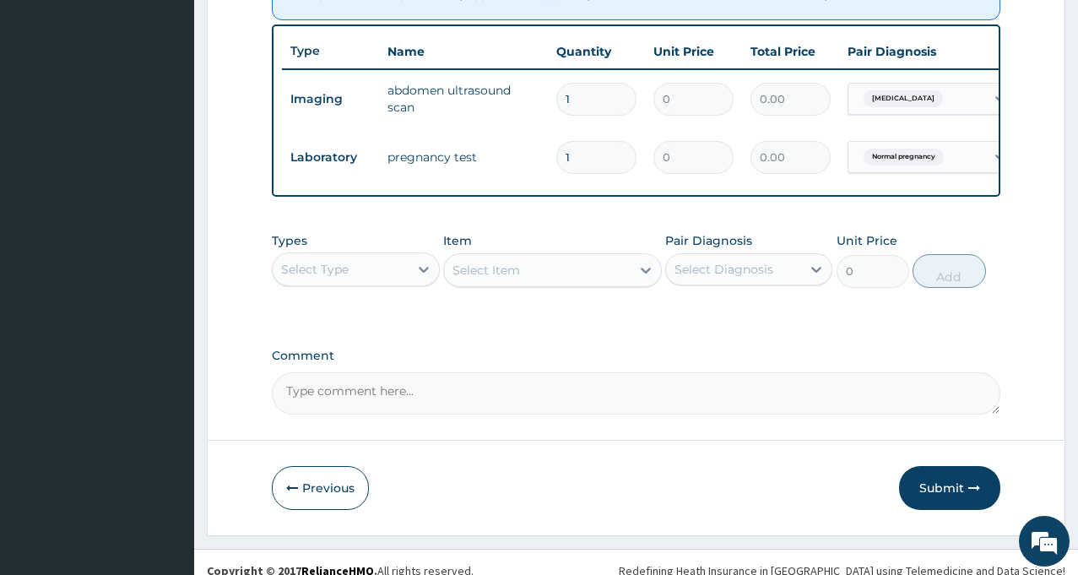
scroll to position [709, 0]
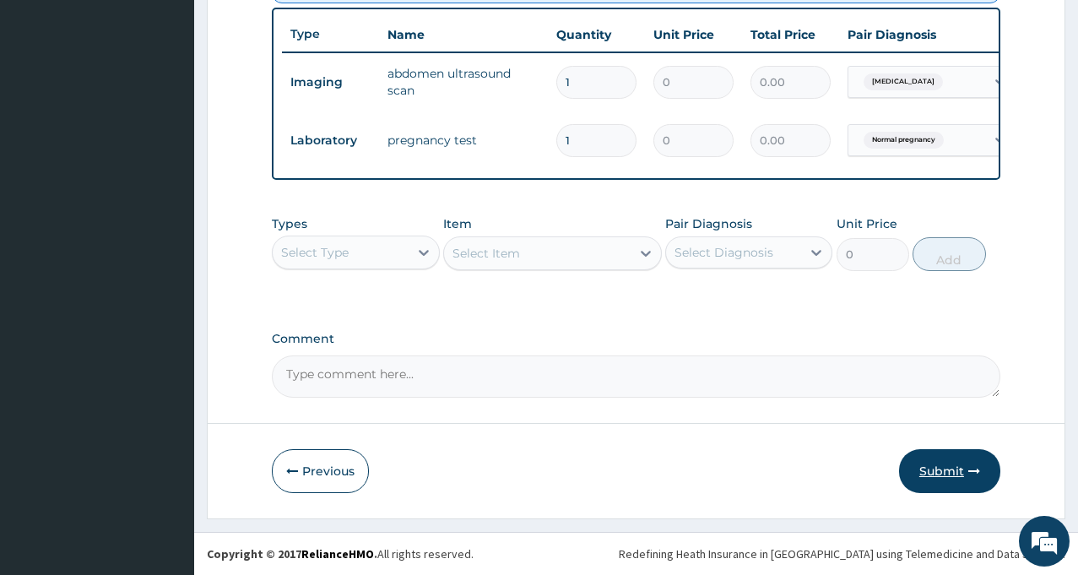
click at [938, 468] on button "Submit" at bounding box center [949, 471] width 101 height 44
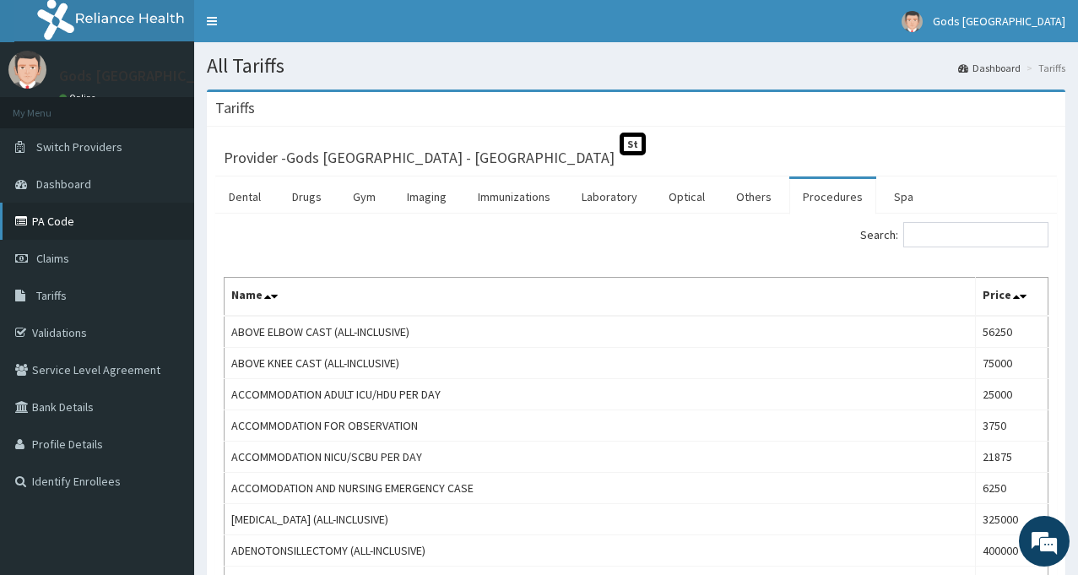
click at [46, 222] on link "PA Code" at bounding box center [97, 221] width 194 height 37
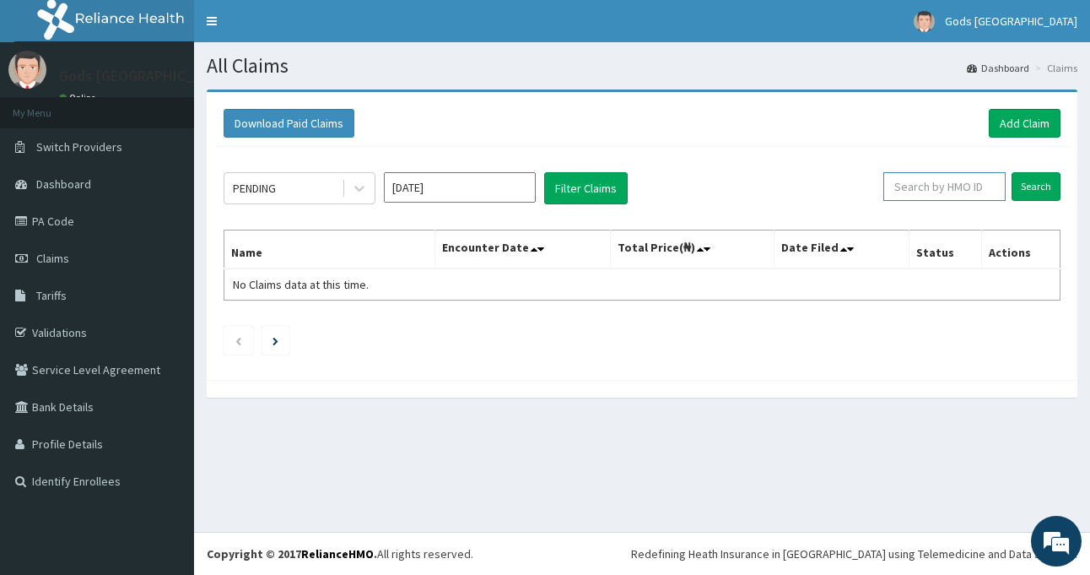
click at [941, 183] on input "text" at bounding box center [945, 186] width 122 height 29
type input "SBG/11067"
click at [1033, 192] on input "Search" at bounding box center [1036, 186] width 49 height 29
